Goal: Task Accomplishment & Management: Use online tool/utility

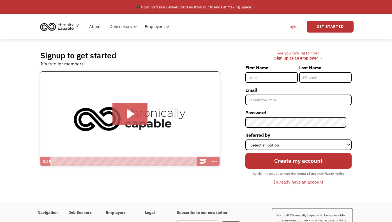
click at [299, 29] on link "Login" at bounding box center [292, 27] width 17 height 18
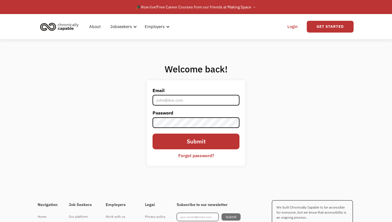
click at [186, 100] on input "Email" at bounding box center [196, 100] width 87 height 11
type input "starrship404@gmail.com"
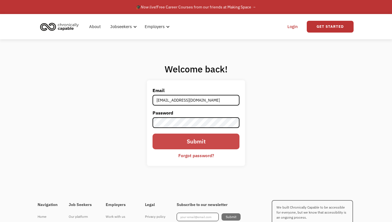
click at [202, 145] on input "Submit" at bounding box center [196, 142] width 87 height 16
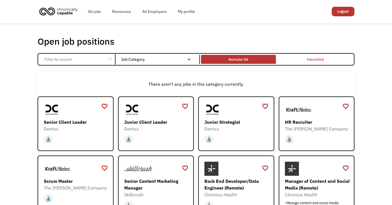
click at [270, 56] on div "Remote Ok" at bounding box center [238, 59] width 75 height 6
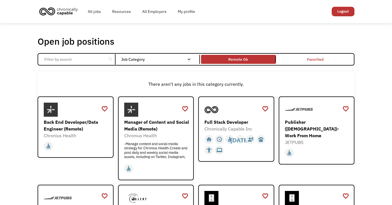
click at [231, 63] on link "Remote Ok" at bounding box center [238, 59] width 77 height 11
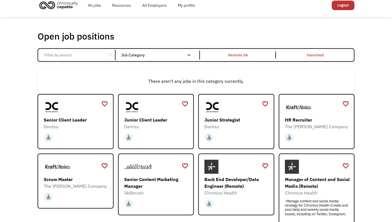
scroll to position [8, 0]
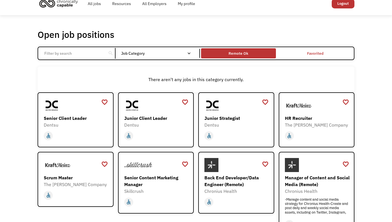
click at [251, 53] on div "Remote Ok" at bounding box center [238, 53] width 75 height 7
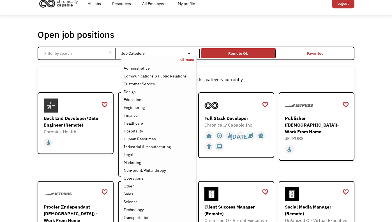
click at [147, 54] on div "Job Category" at bounding box center [158, 53] width 75 height 4
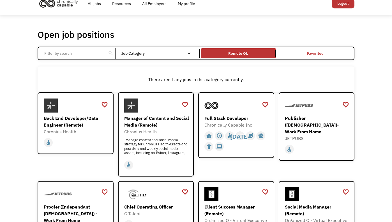
click at [147, 54] on div "Job Category" at bounding box center [158, 53] width 75 height 4
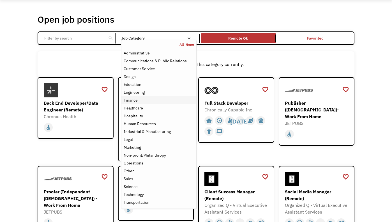
scroll to position [23, 0]
click at [152, 69] on div "Customer Service" at bounding box center [139, 68] width 31 height 7
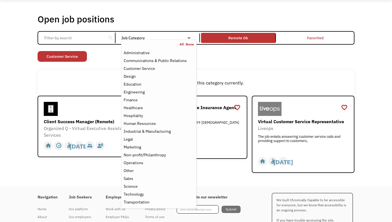
click at [232, 65] on div "Open job positions You have X liked items Search search Filter by category Admi…" at bounding box center [196, 93] width 317 height 160
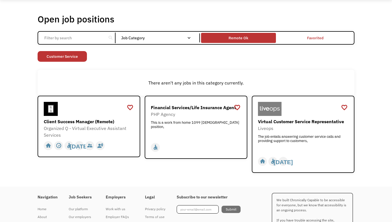
click at [217, 38] on div "Remote Ok" at bounding box center [238, 37] width 75 height 7
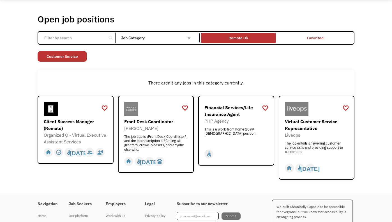
click at [217, 39] on div "Remote Ok" at bounding box center [238, 37] width 75 height 7
